Goal: Task Accomplishment & Management: Complete application form

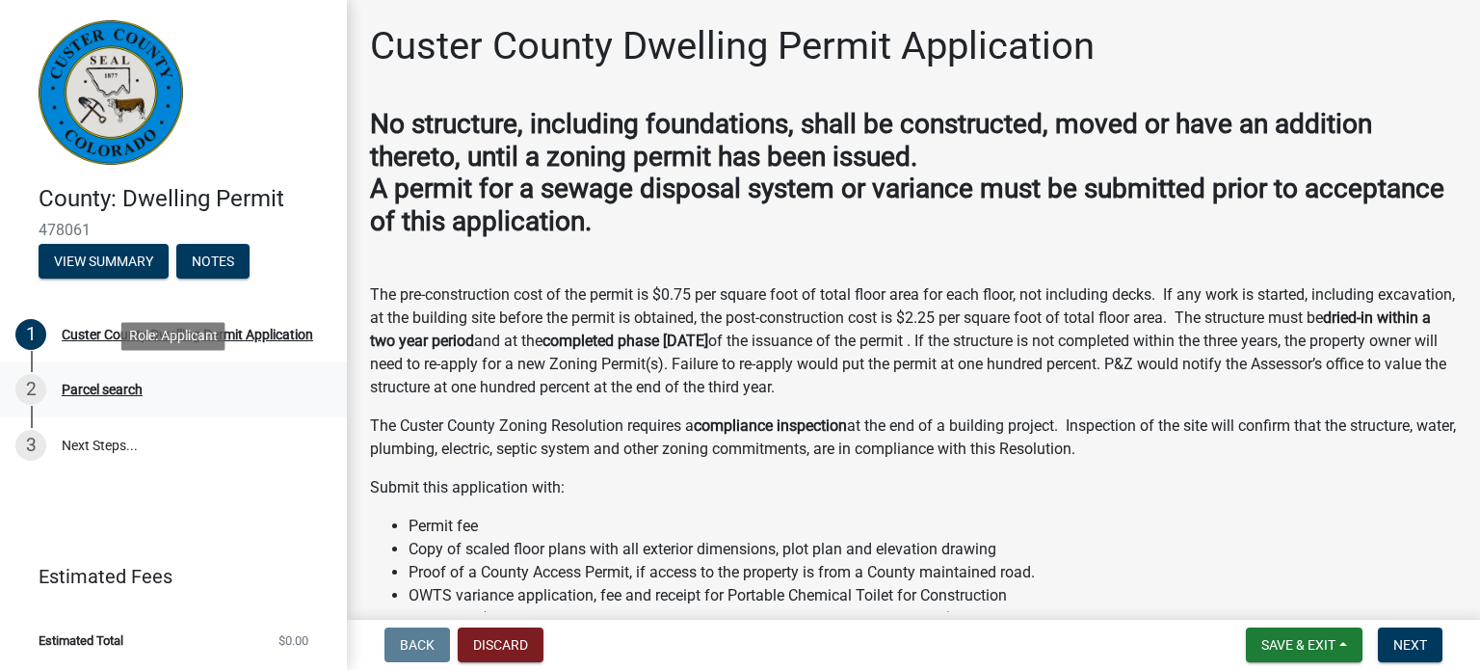
click at [84, 388] on div "Parcel search" at bounding box center [102, 388] width 81 height 13
click at [105, 388] on div "Parcel search" at bounding box center [102, 388] width 81 height 13
click at [1411, 646] on span "Next" at bounding box center [1410, 644] width 34 height 15
click at [1408, 643] on span "Next" at bounding box center [1410, 644] width 34 height 15
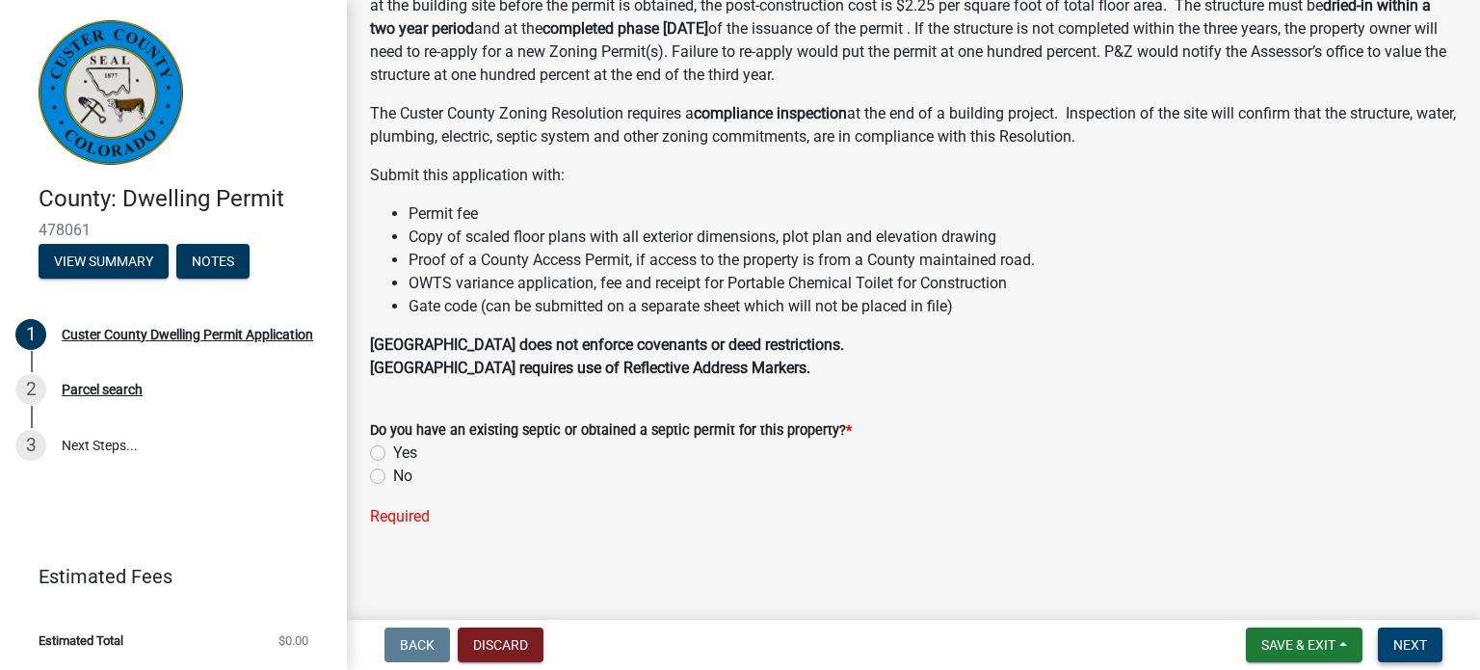
scroll to position [319, 0]
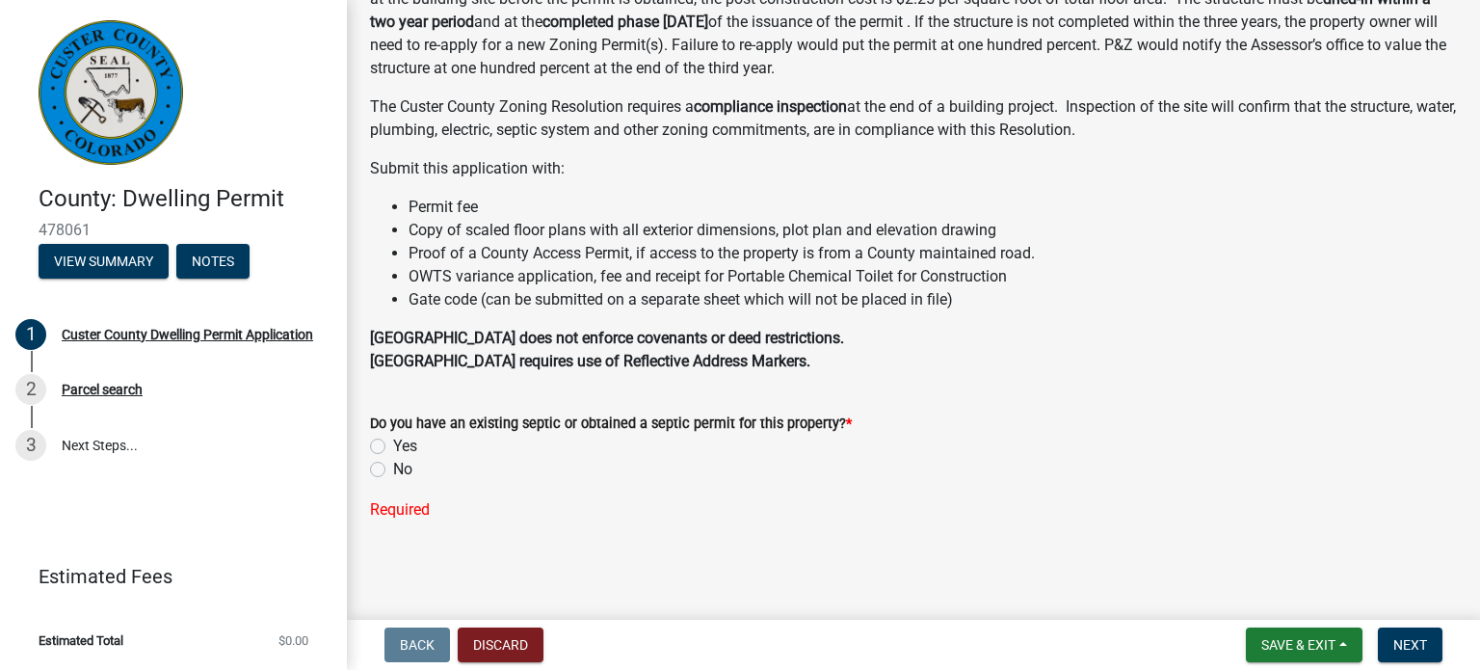
click at [393, 471] on label "No" at bounding box center [402, 469] width 19 height 23
click at [393, 470] on input "No" at bounding box center [399, 464] width 13 height 13
radio input "true"
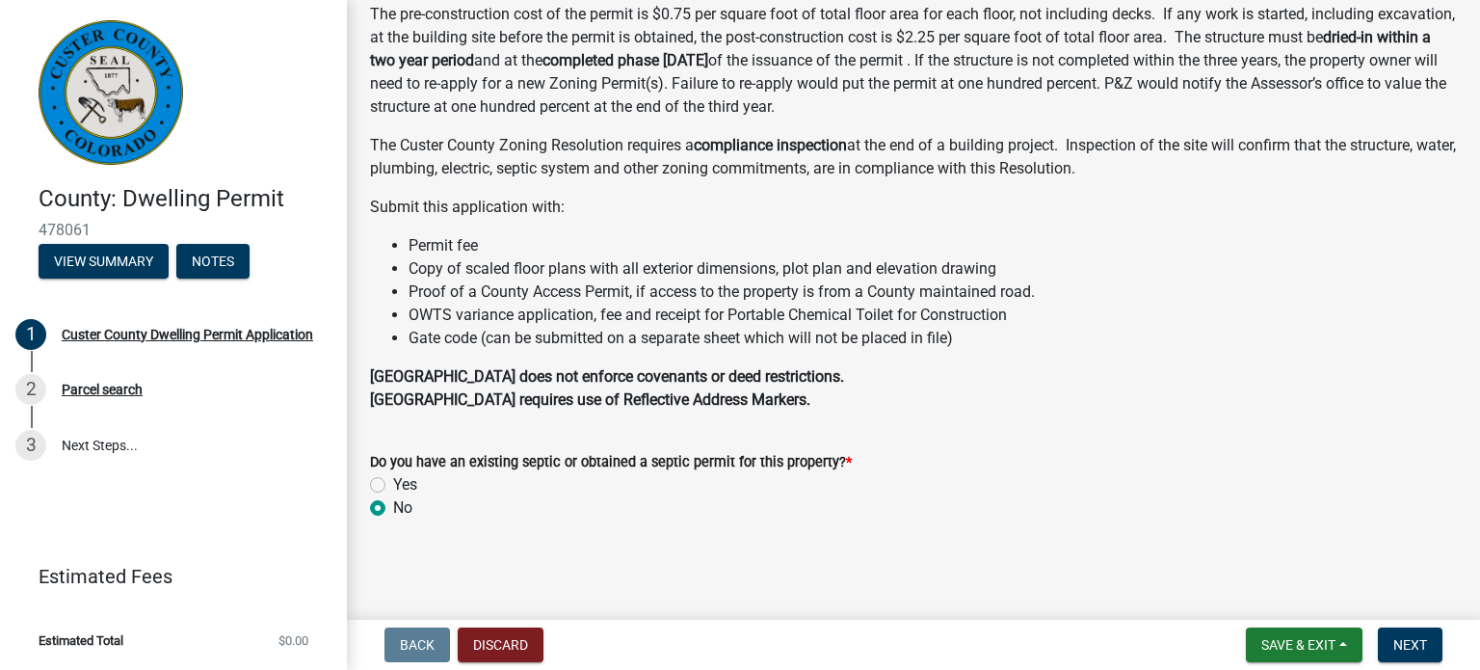
scroll to position [280, 0]
click at [1417, 647] on span "Next" at bounding box center [1410, 644] width 34 height 15
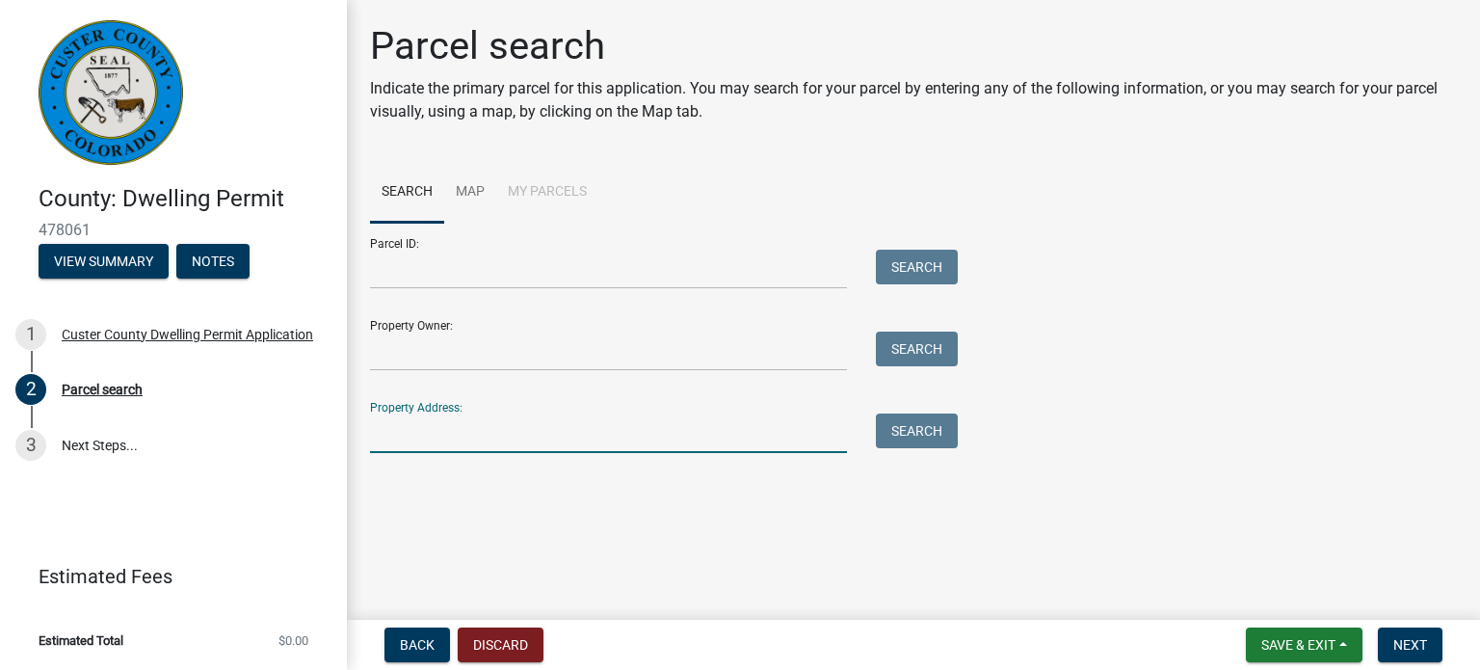
click at [462, 430] on input "Property Address:" at bounding box center [608, 433] width 477 height 40
type input "188 zuni trail"
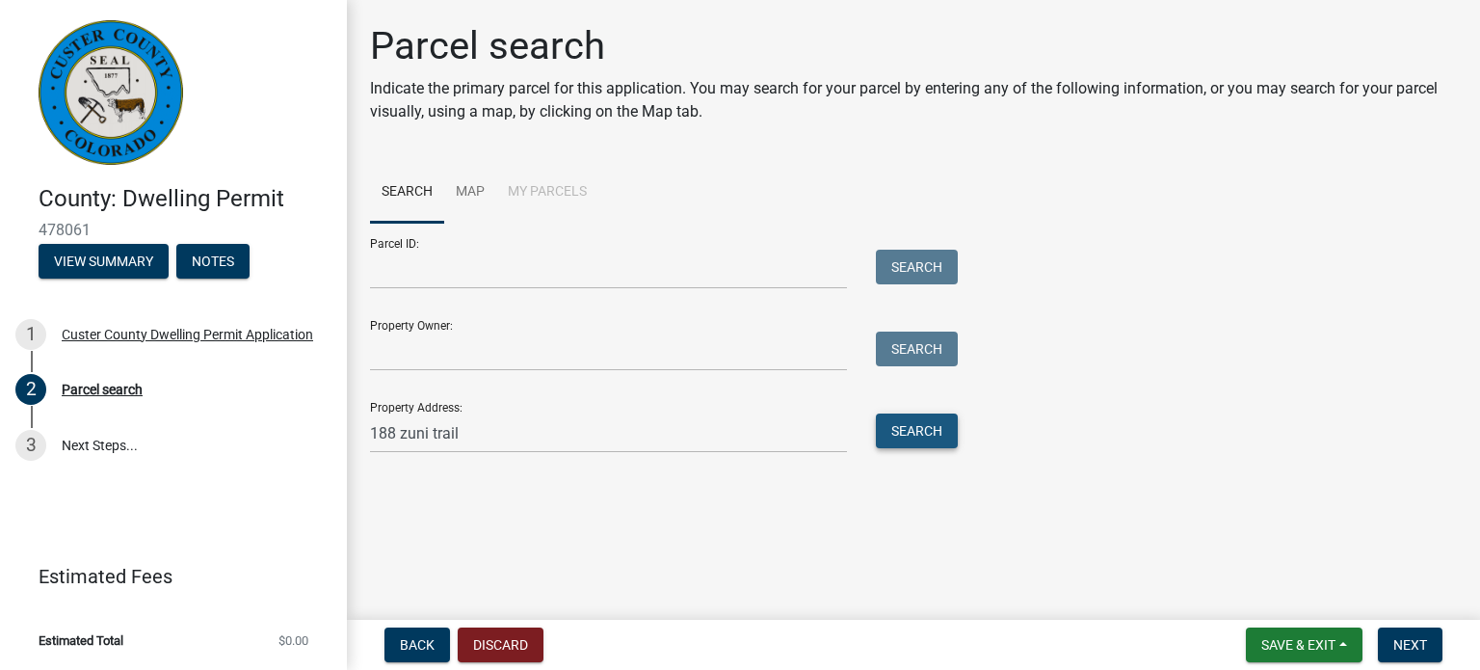
click at [925, 435] on button "Search" at bounding box center [917, 430] width 82 height 35
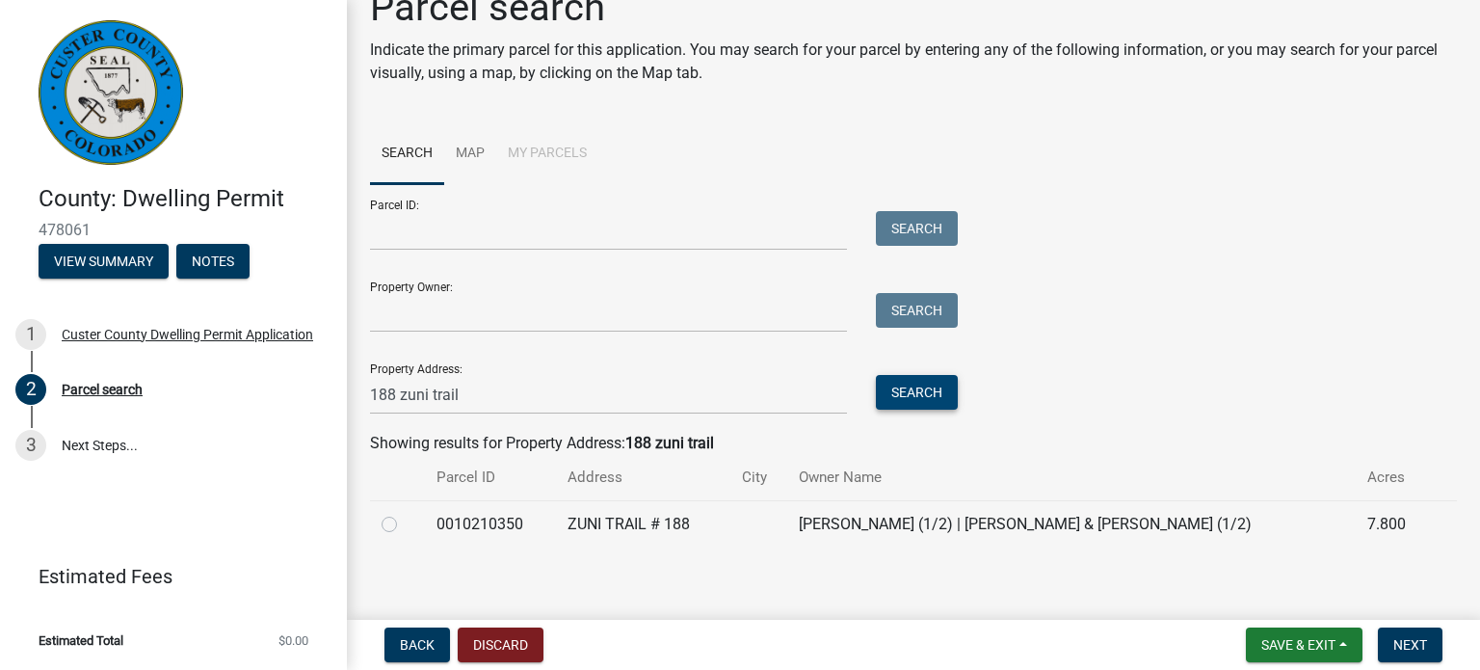
scroll to position [48, 0]
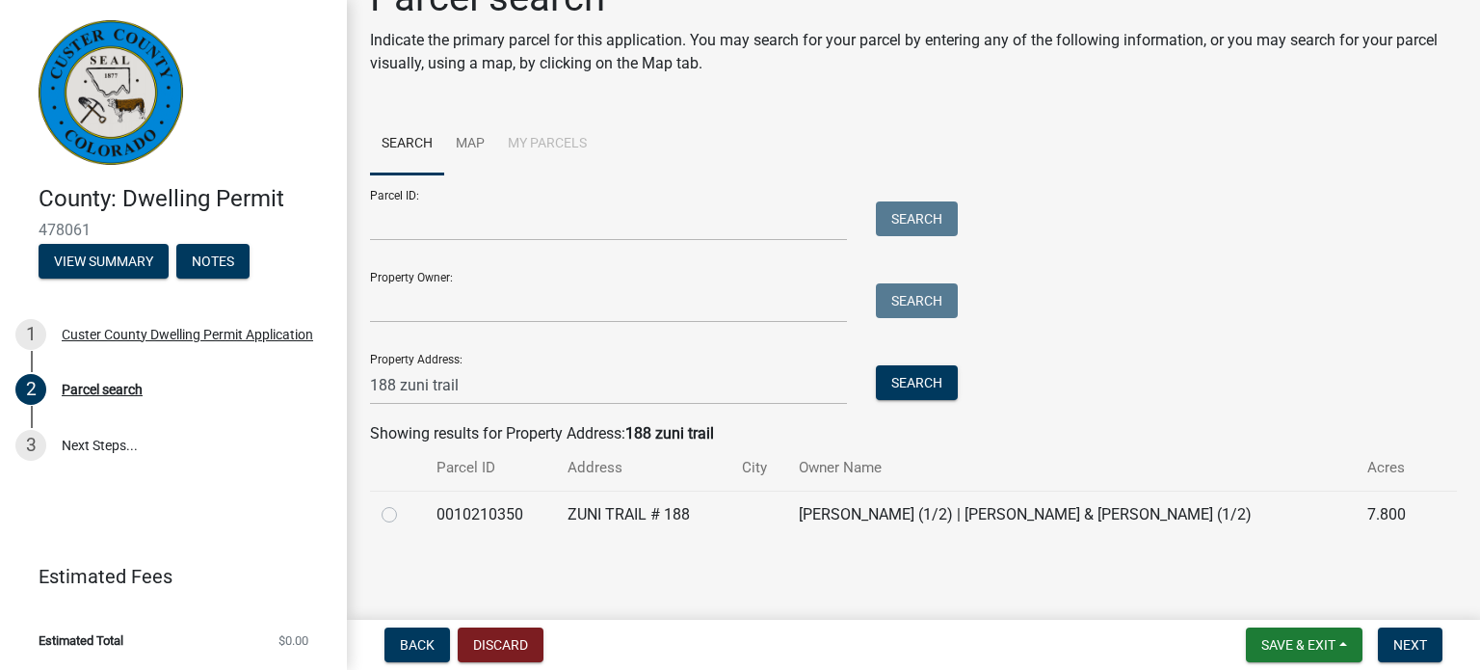
click at [405, 503] on label at bounding box center [405, 503] width 0 height 0
click at [405, 514] on input "radio" at bounding box center [411, 509] width 13 height 13
radio input "true"
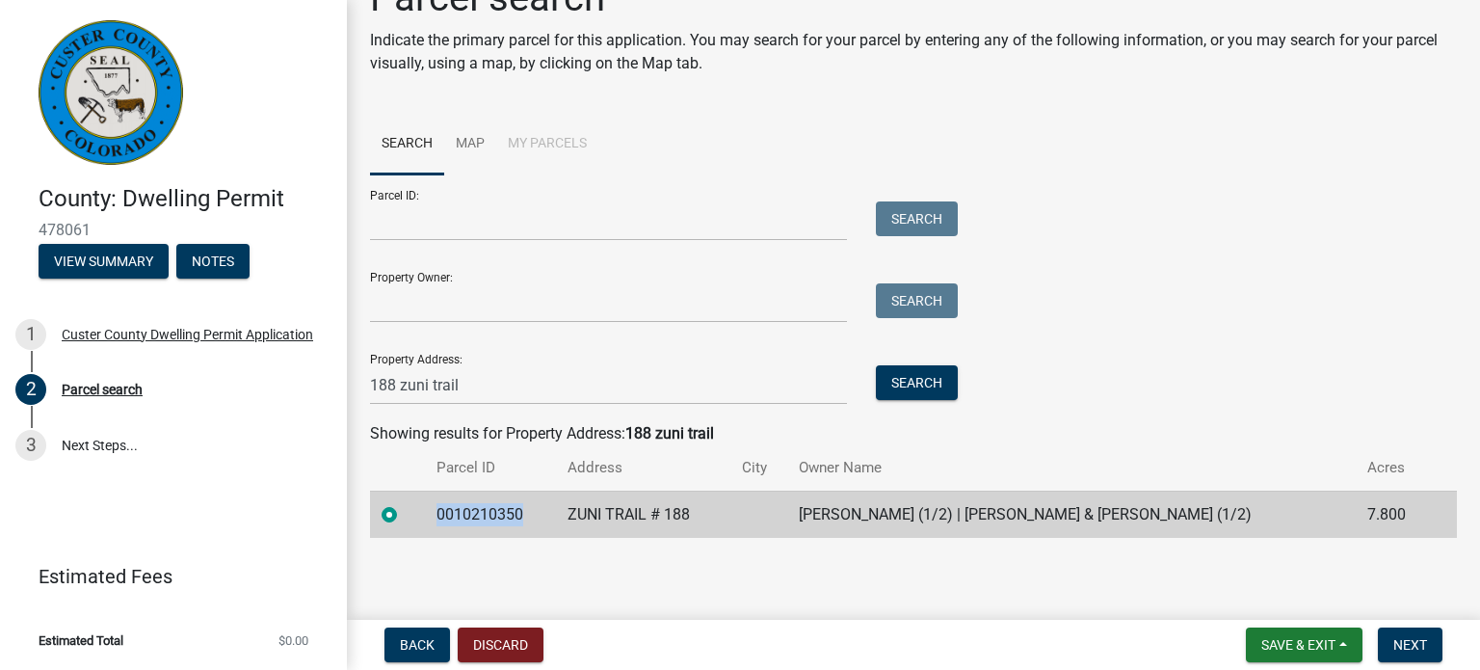
drag, startPoint x: 524, startPoint y: 513, endPoint x: 408, endPoint y: 511, distance: 116.6
click at [408, 511] on tr "0010210350 ZUNI TRAIL # 188 THORNTON CHRIS (1/2) | THORNTON CHRISTOPHER S & KEL…" at bounding box center [913, 513] width 1087 height 47
copy td "0010210350"
click at [1410, 644] on span "Next" at bounding box center [1410, 644] width 34 height 15
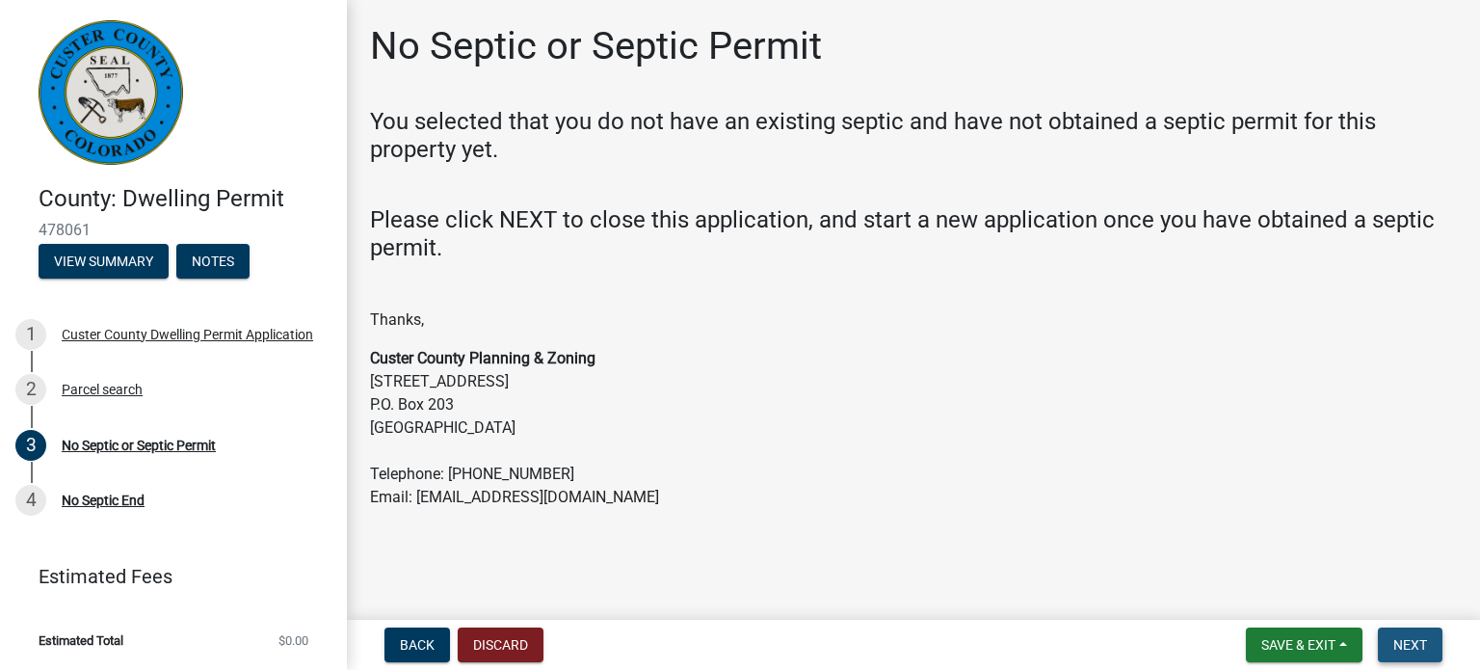
click at [1411, 639] on span "Next" at bounding box center [1410, 644] width 34 height 15
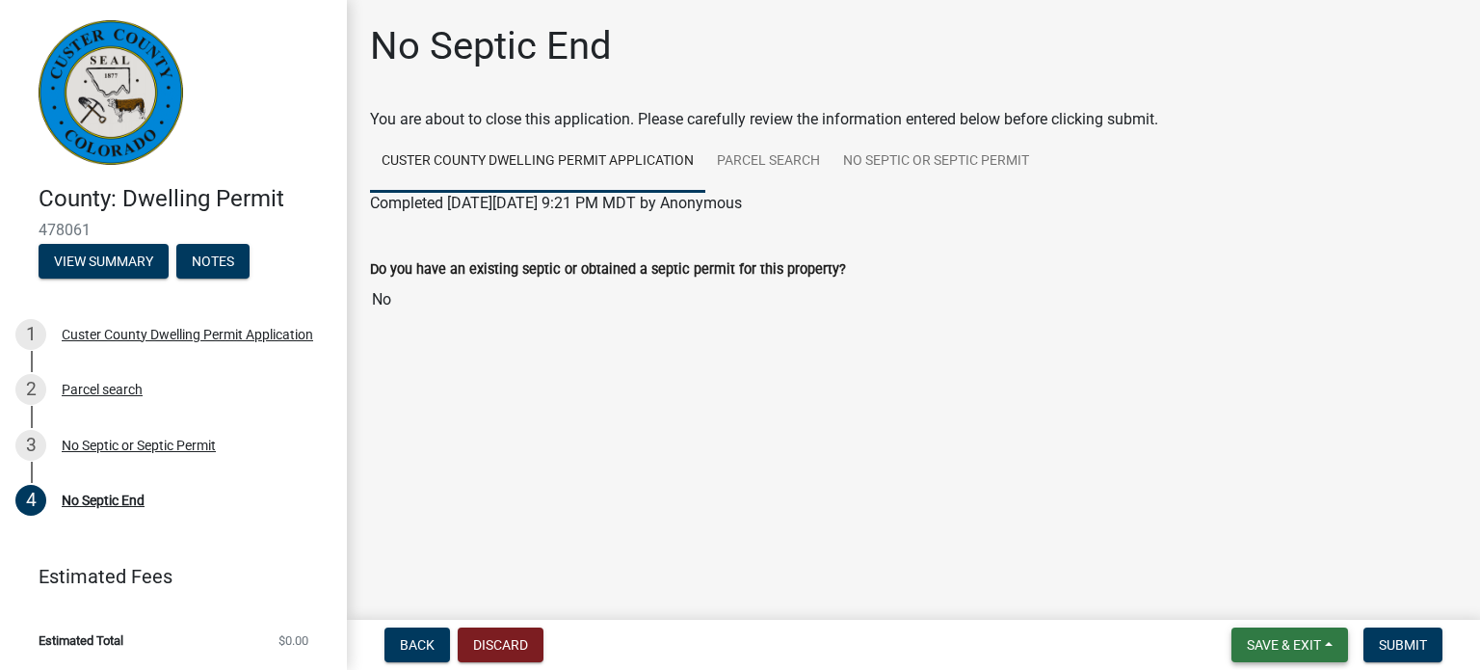
click at [1278, 641] on span "Save & Exit" at bounding box center [1284, 644] width 74 height 15
